Goal: Find contact information: Find contact information

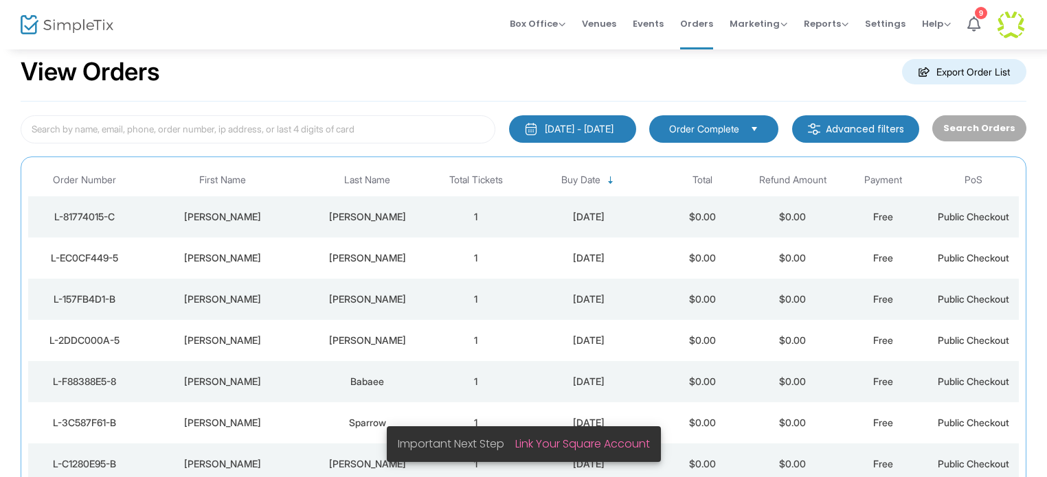
click at [380, 295] on div "[PERSON_NAME]" at bounding box center [368, 300] width 120 height 14
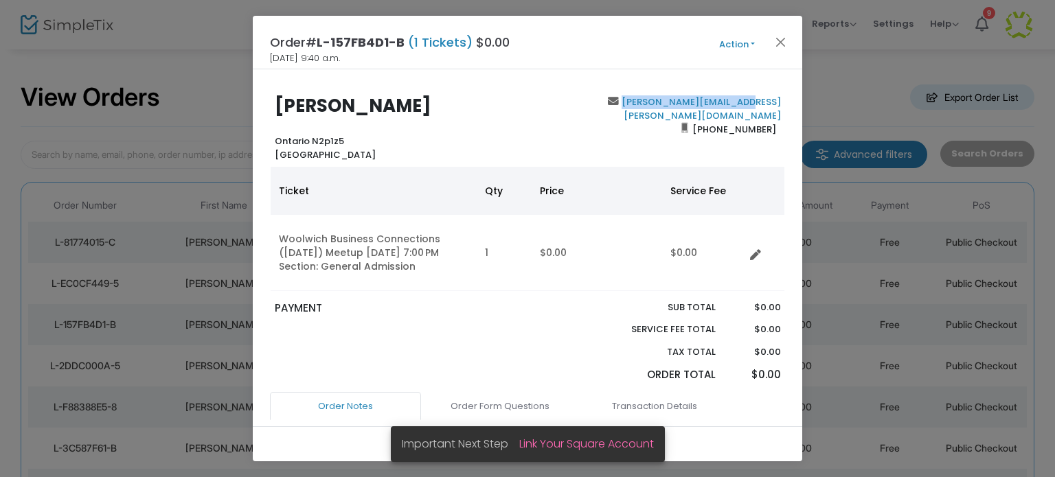
drag, startPoint x: 776, startPoint y: 102, endPoint x: 708, endPoint y: 65, distance: 77.5
click at [641, 102] on div "[PERSON_NAME][EMAIL_ADDRESS][PERSON_NAME][DOMAIN_NAME] [PHONE_NUMBER]" at bounding box center [657, 128] width 260 height 66
copy link "[PERSON_NAME][EMAIL_ADDRESS][PERSON_NAME][DOMAIN_NAME]"
click at [780, 41] on button "Close" at bounding box center [781, 42] width 18 height 18
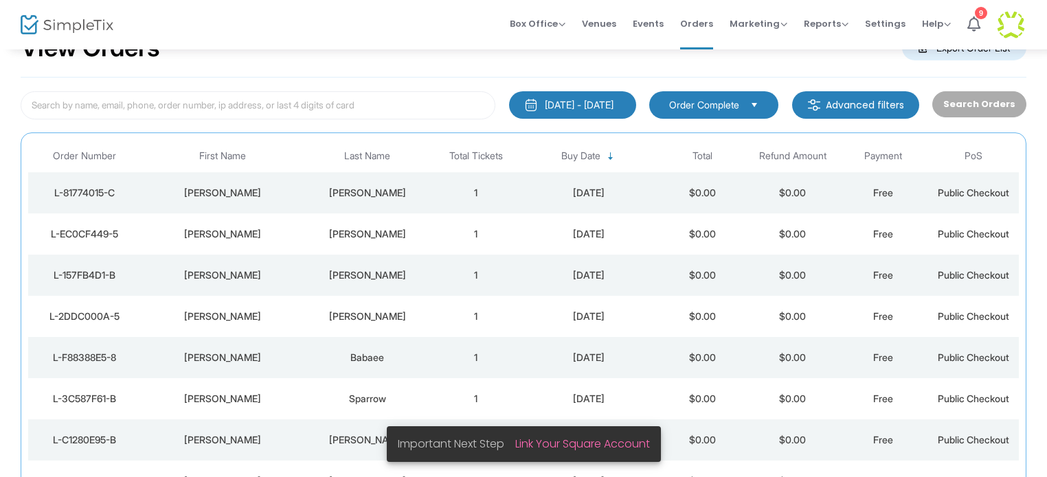
scroll to position [73, 0]
